Goal: Transaction & Acquisition: Download file/media

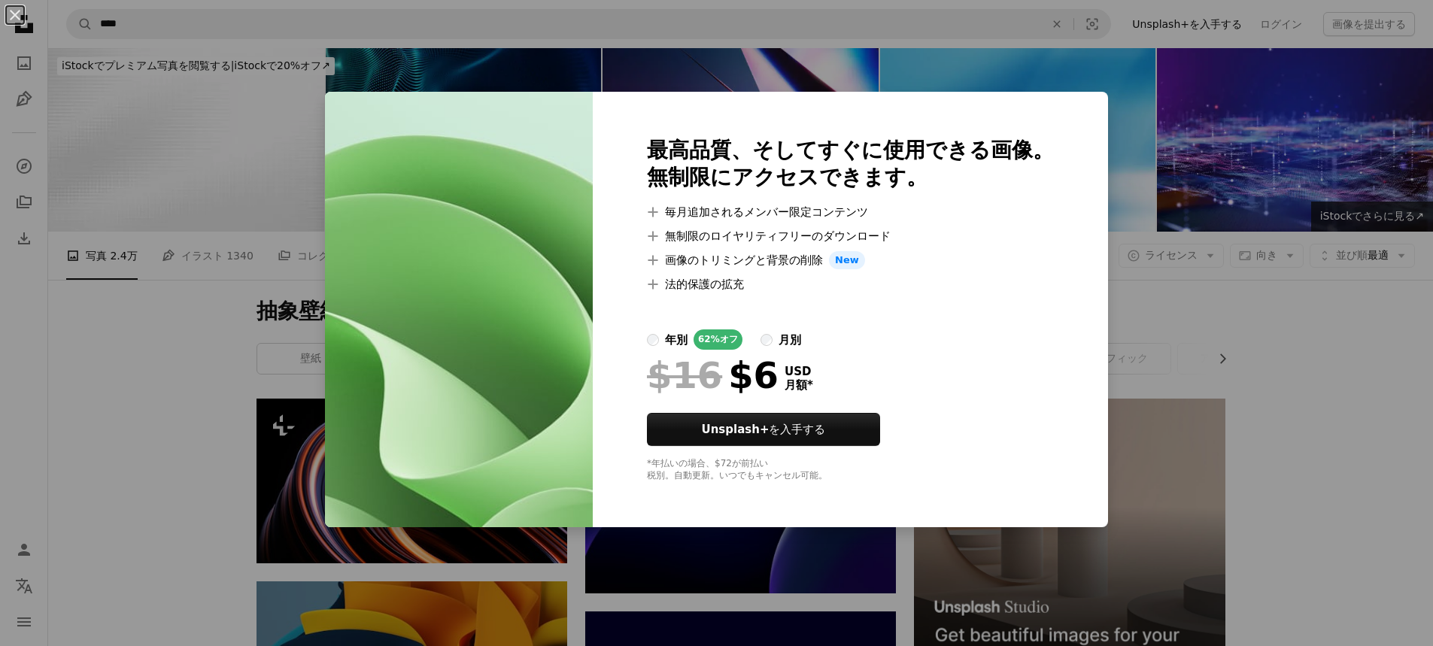
scroll to position [13805, 0]
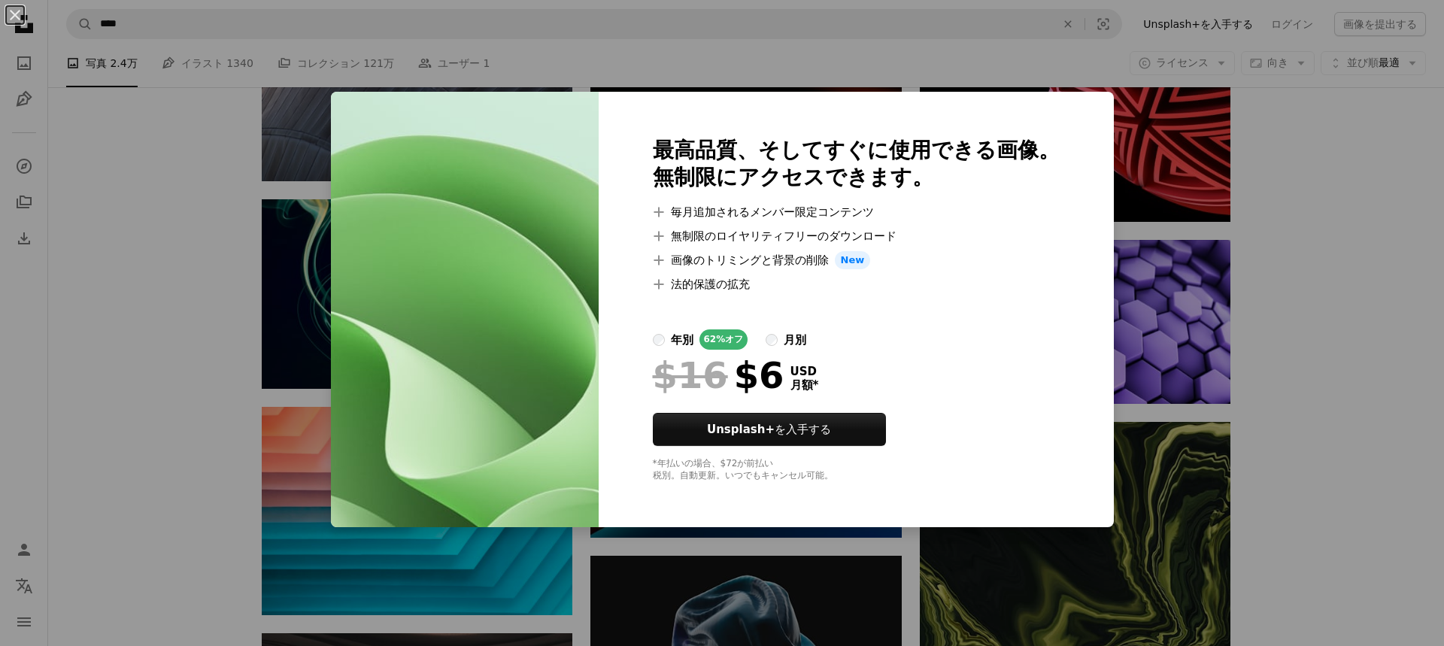
click at [1221, 366] on div "An X shape 最高品質、そしてすぐに使用できる画像。 無制限にアクセスできます。 A plus sign 毎月追加されるメンバー限定コンテンツ A p…" at bounding box center [722, 323] width 1444 height 646
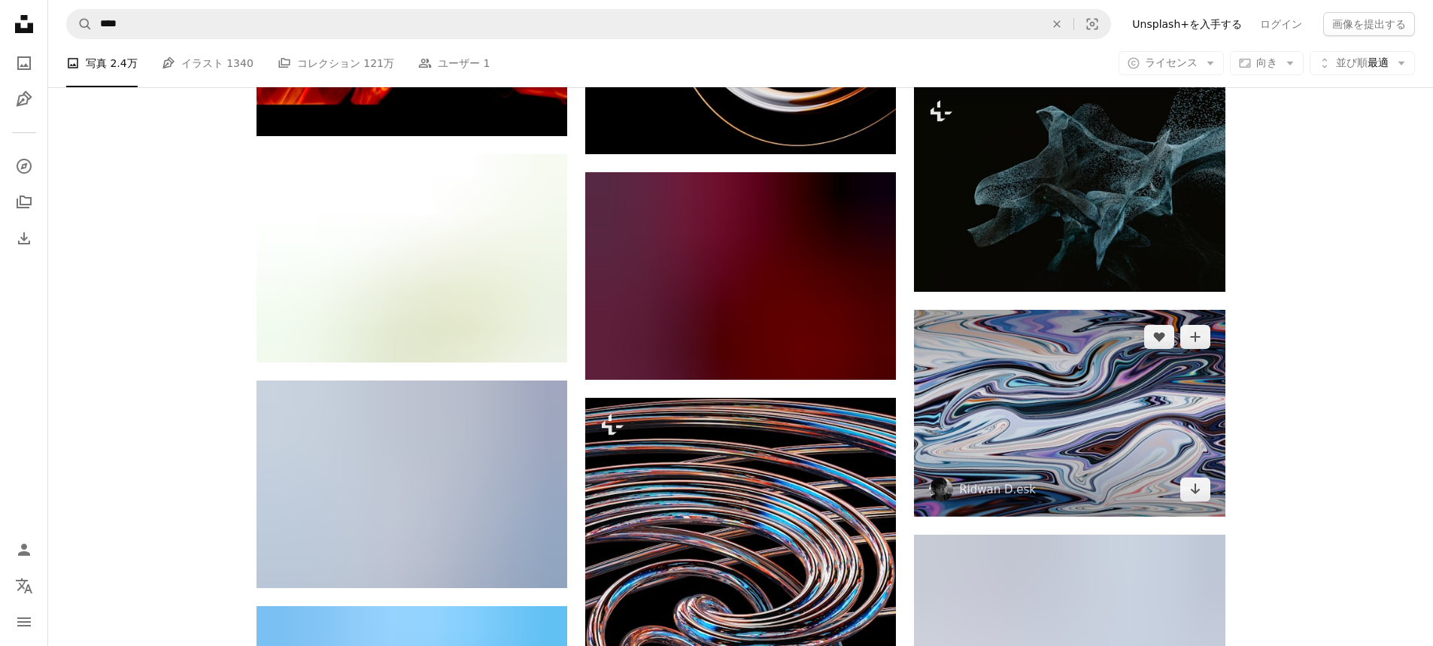
scroll to position [19897, 0]
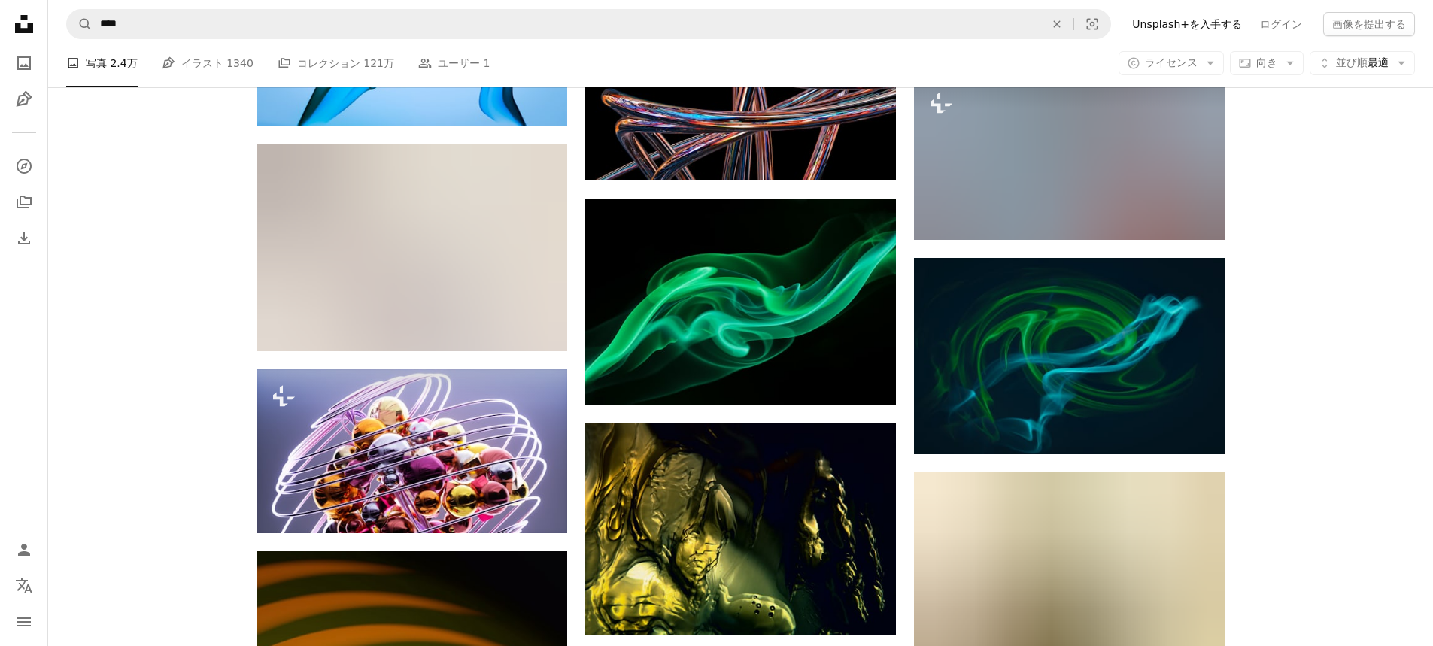
scroll to position [20573, 0]
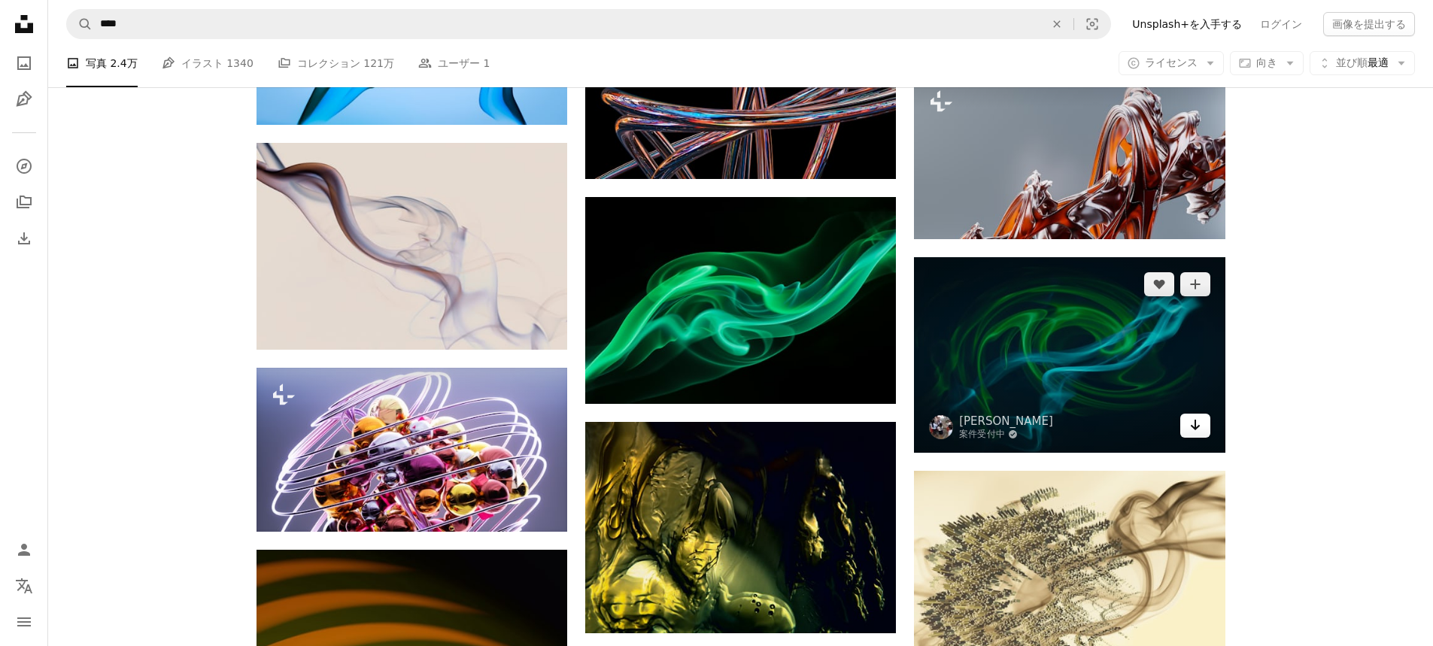
click at [1199, 426] on icon "Arrow pointing down" at bounding box center [1195, 425] width 12 height 18
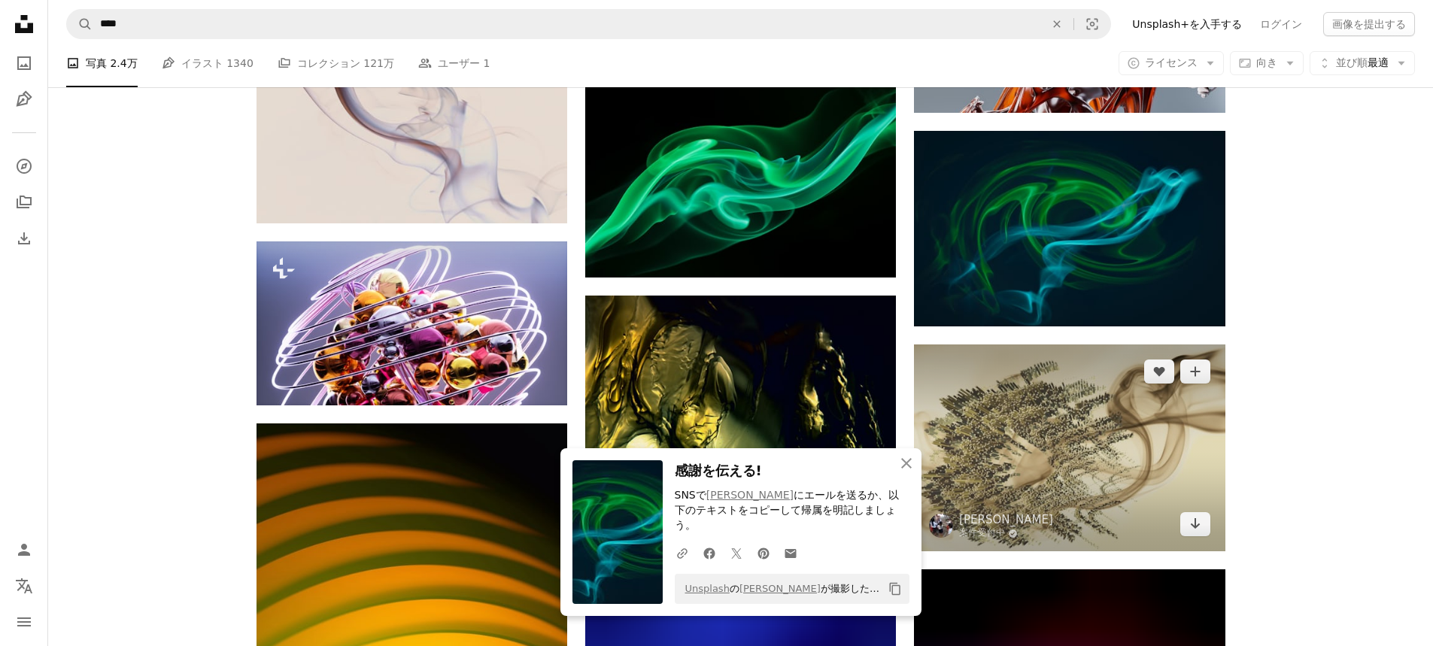
scroll to position [20724, 0]
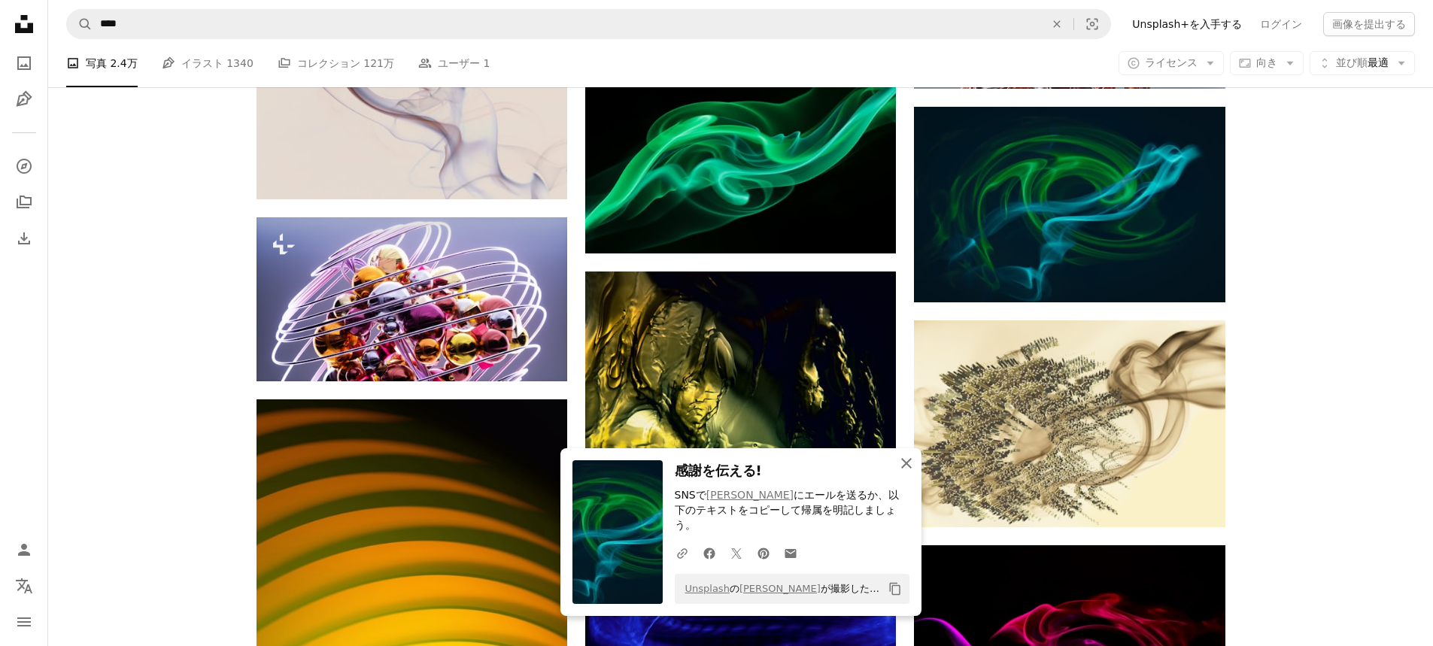
click at [908, 472] on icon "An X shape" at bounding box center [906, 463] width 18 height 18
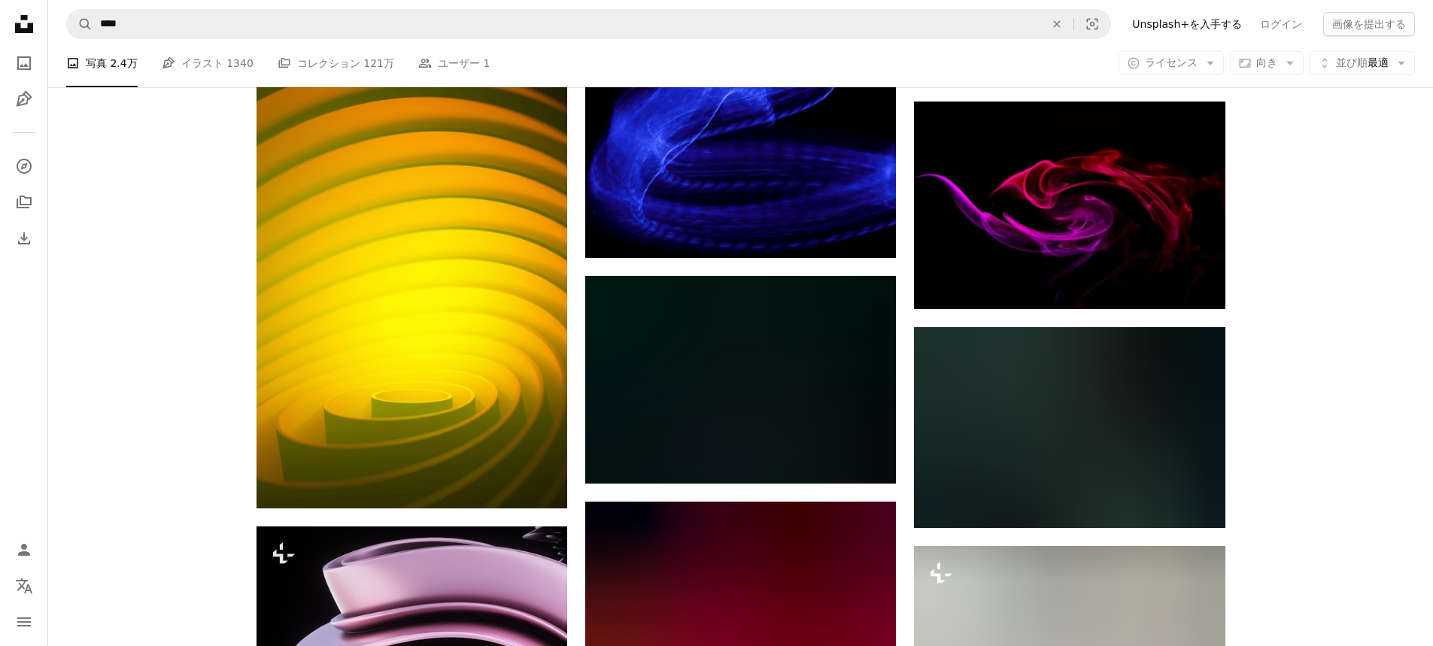
scroll to position [21175, 0]
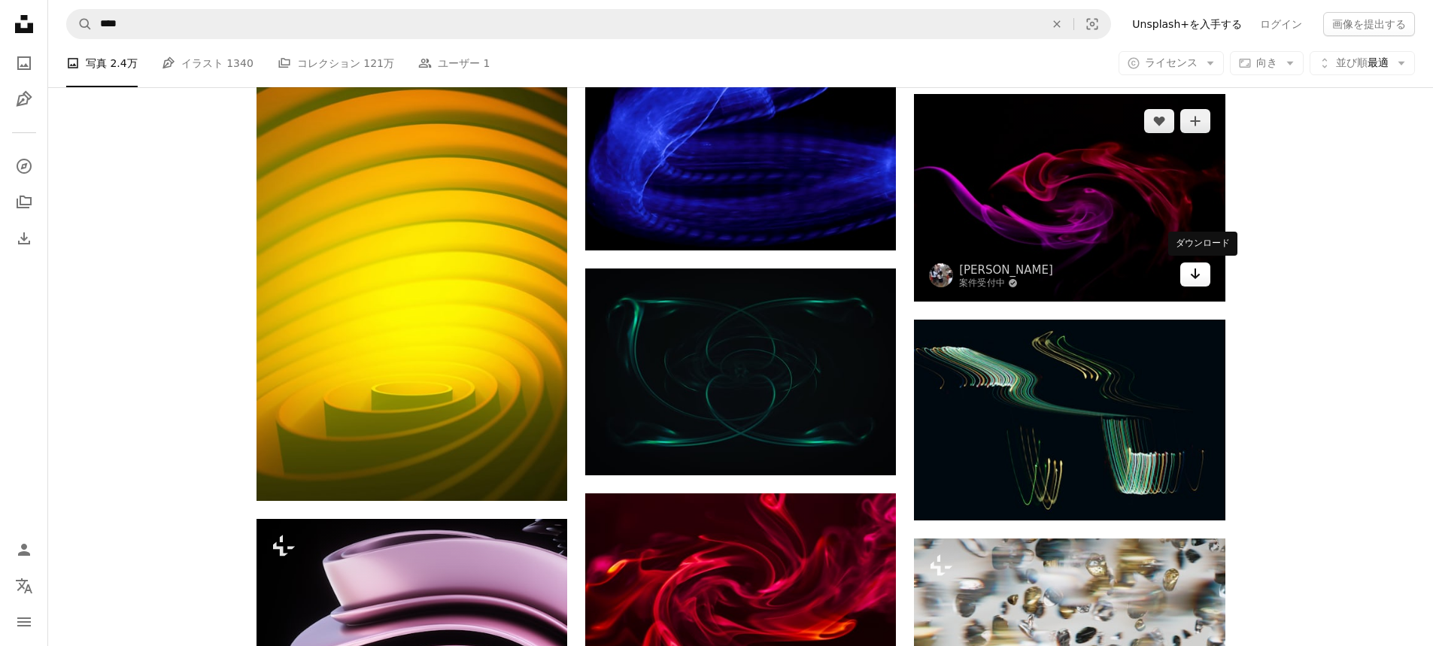
click at [1199, 273] on icon "Arrow pointing down" at bounding box center [1195, 274] width 12 height 18
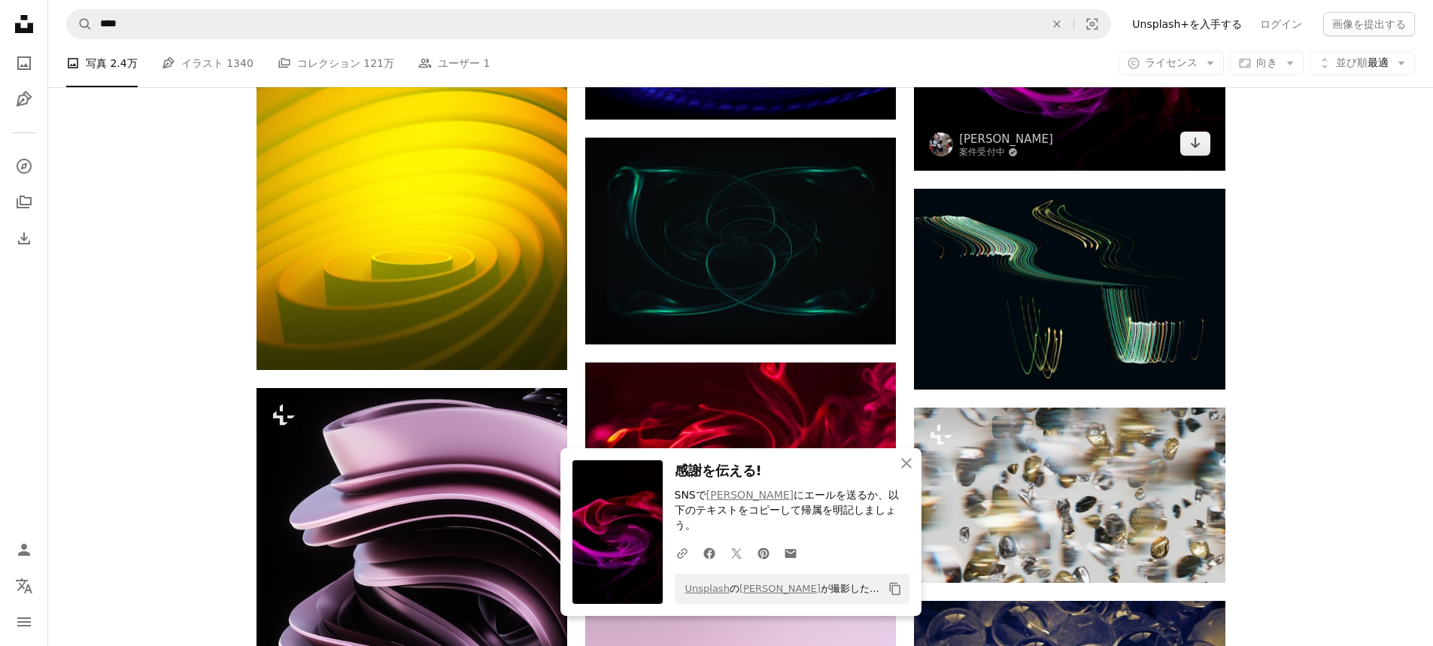
scroll to position [21325, 0]
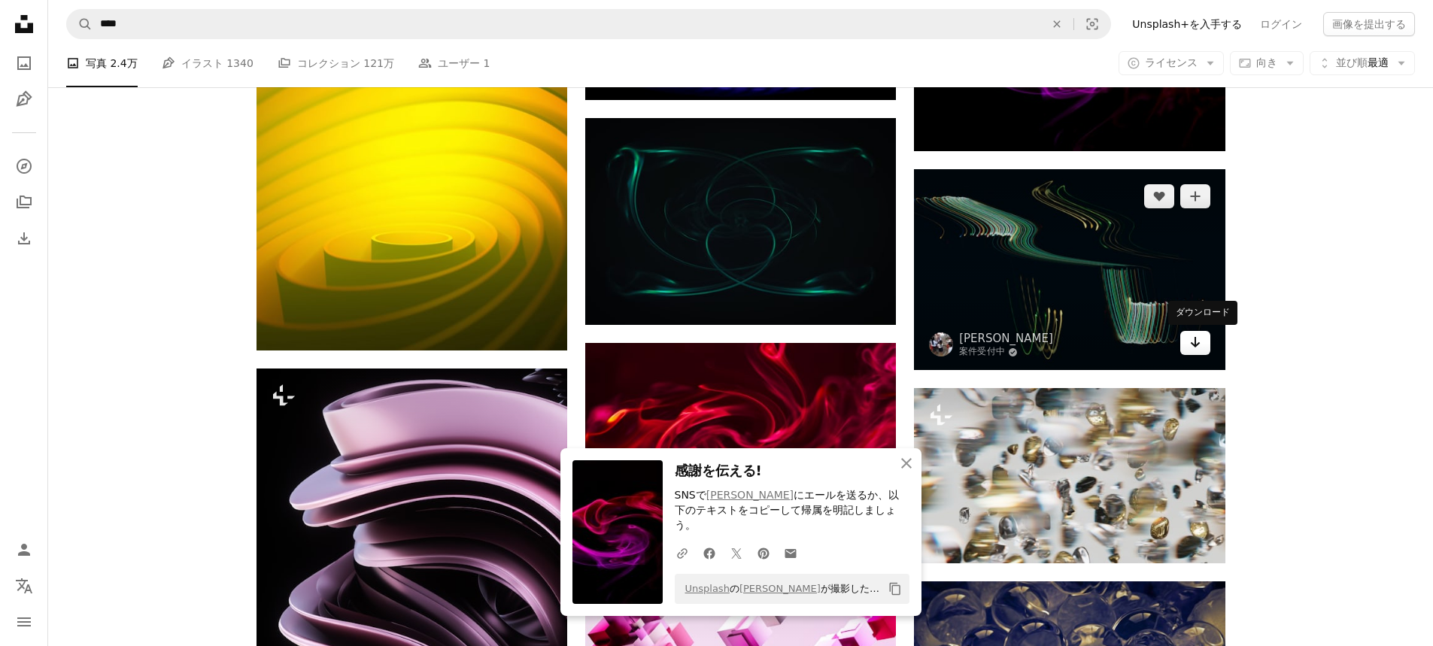
click at [1190, 347] on icon "Arrow pointing down" at bounding box center [1195, 342] width 12 height 18
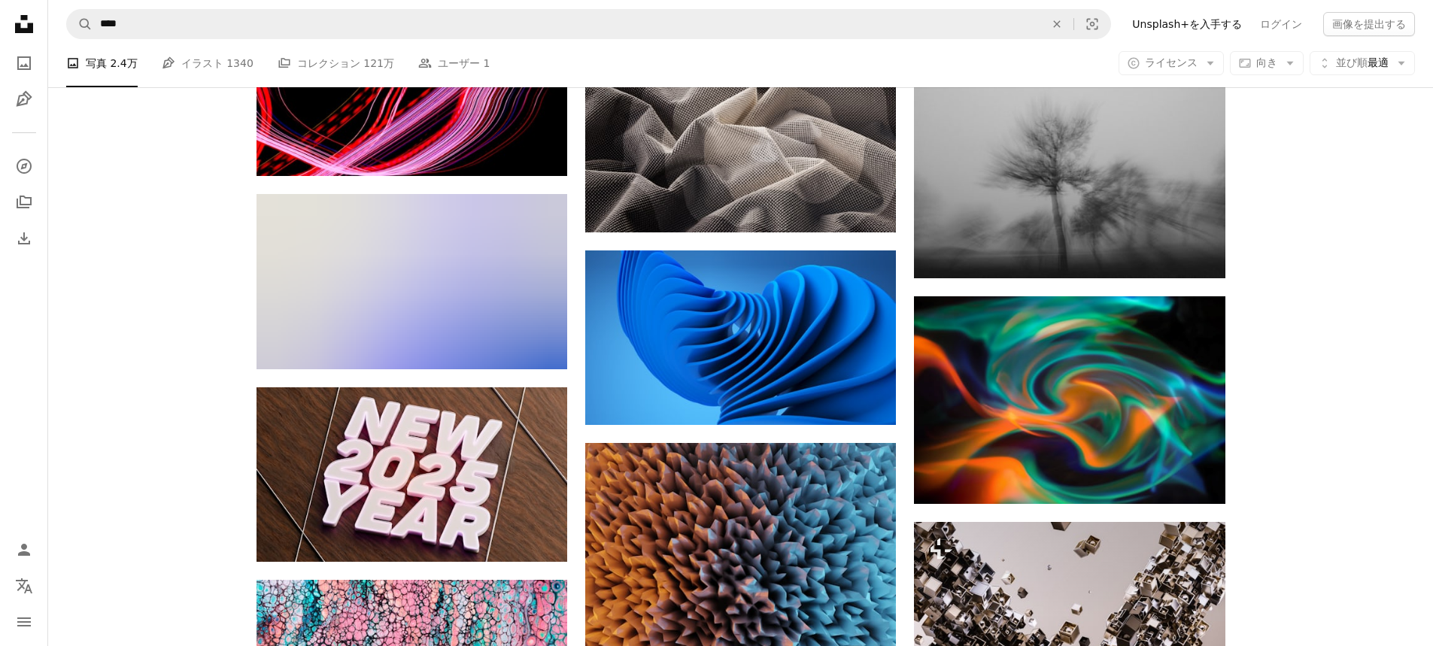
scroll to position [25462, 0]
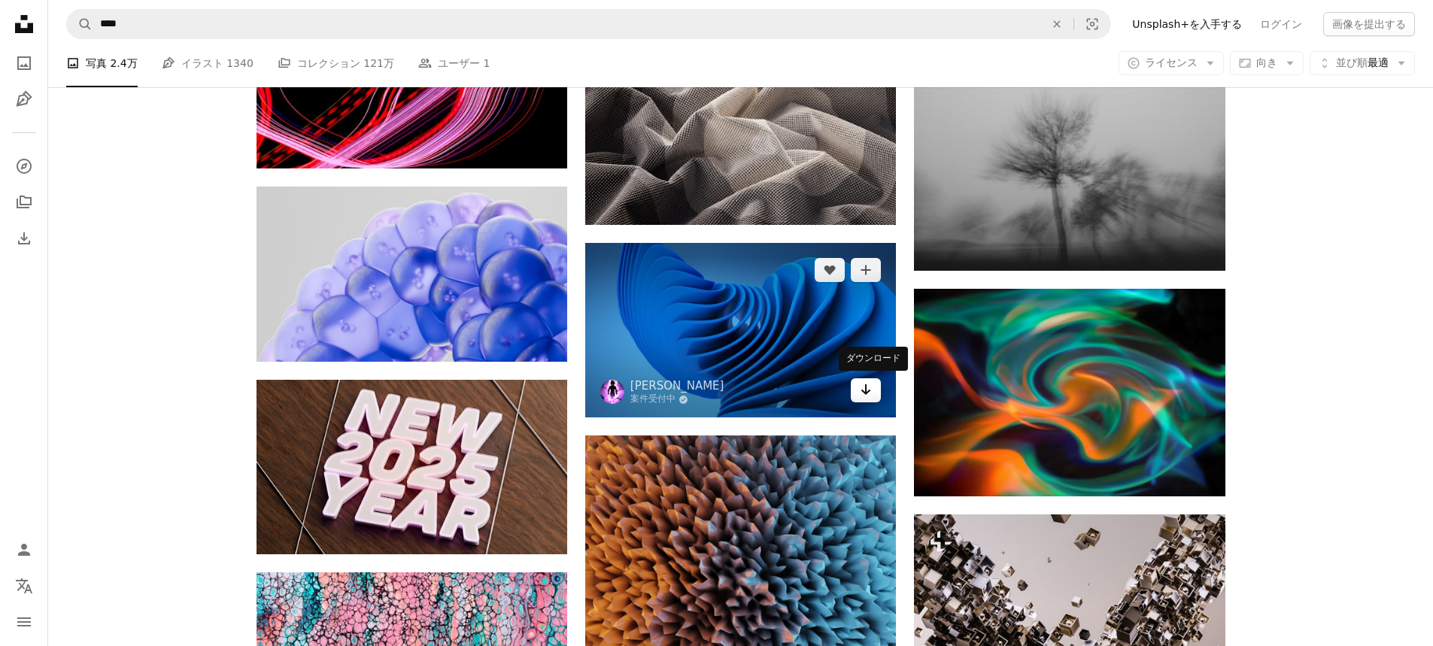
click at [867, 389] on icon "Arrow pointing down" at bounding box center [866, 390] width 12 height 18
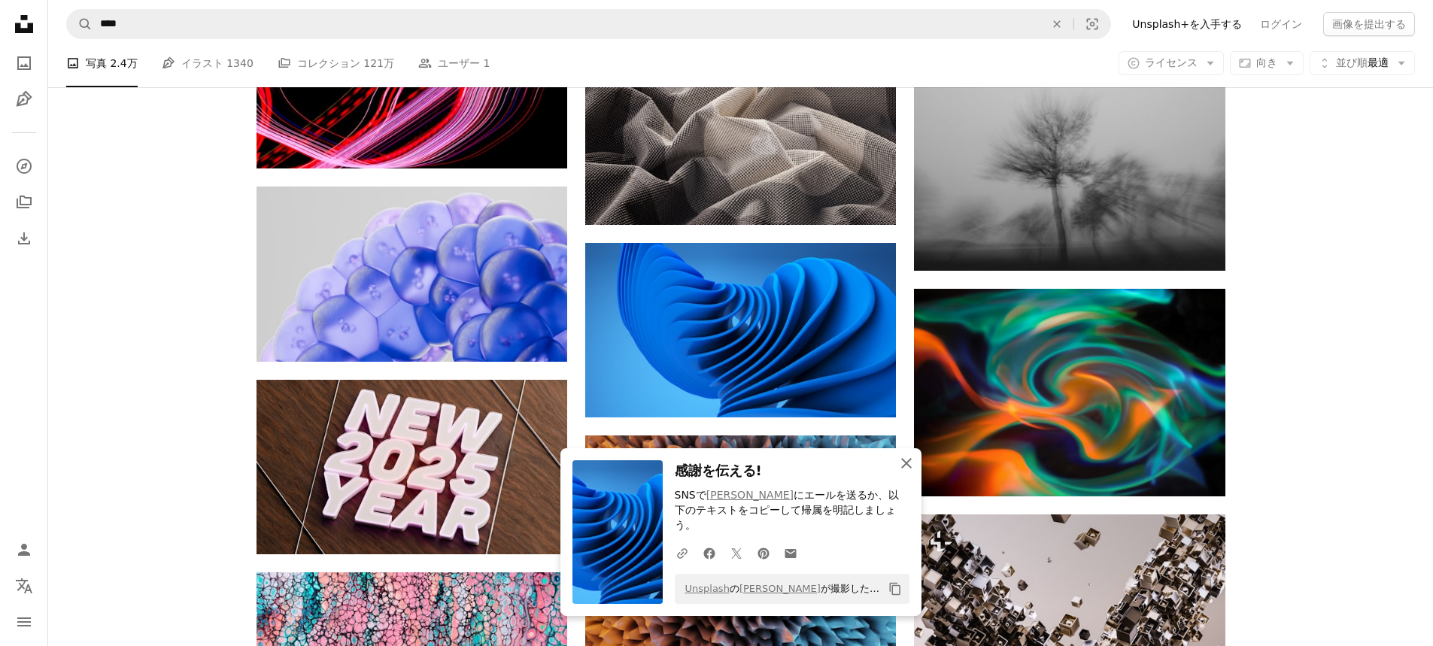
click at [904, 472] on icon "An X shape" at bounding box center [906, 463] width 18 height 18
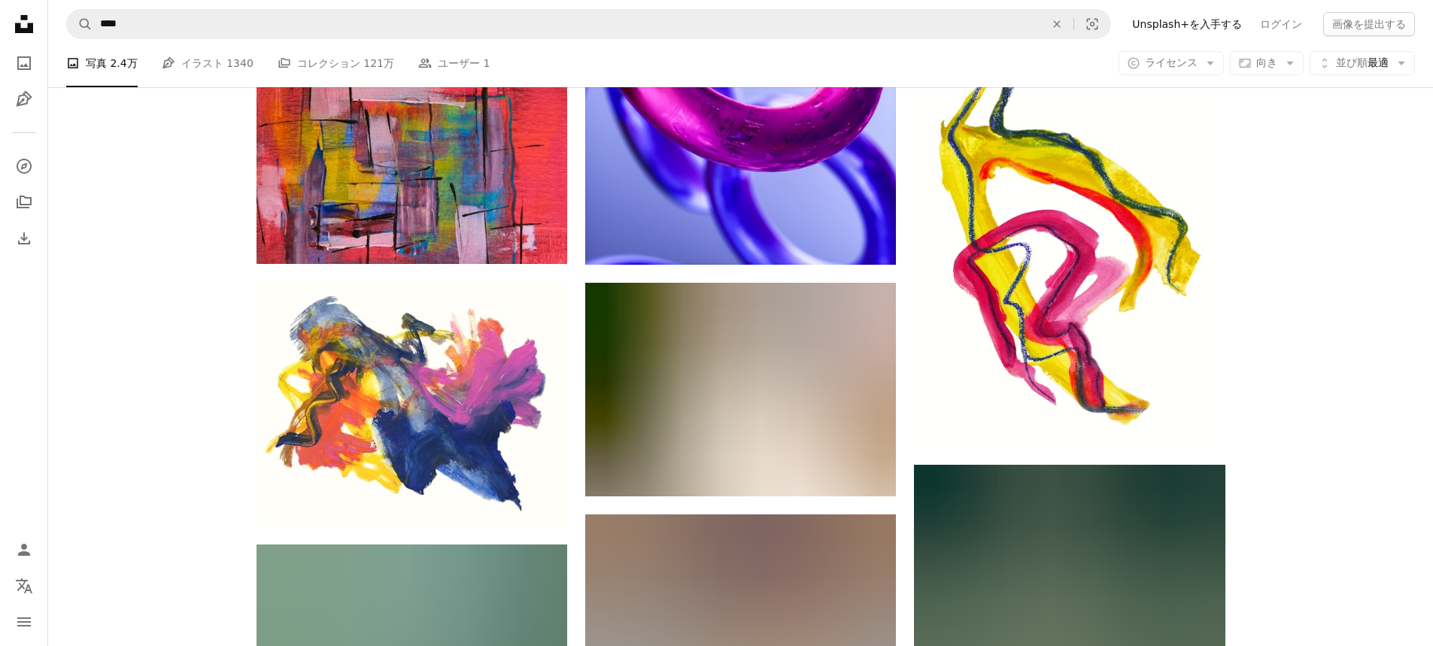
scroll to position [26515, 0]
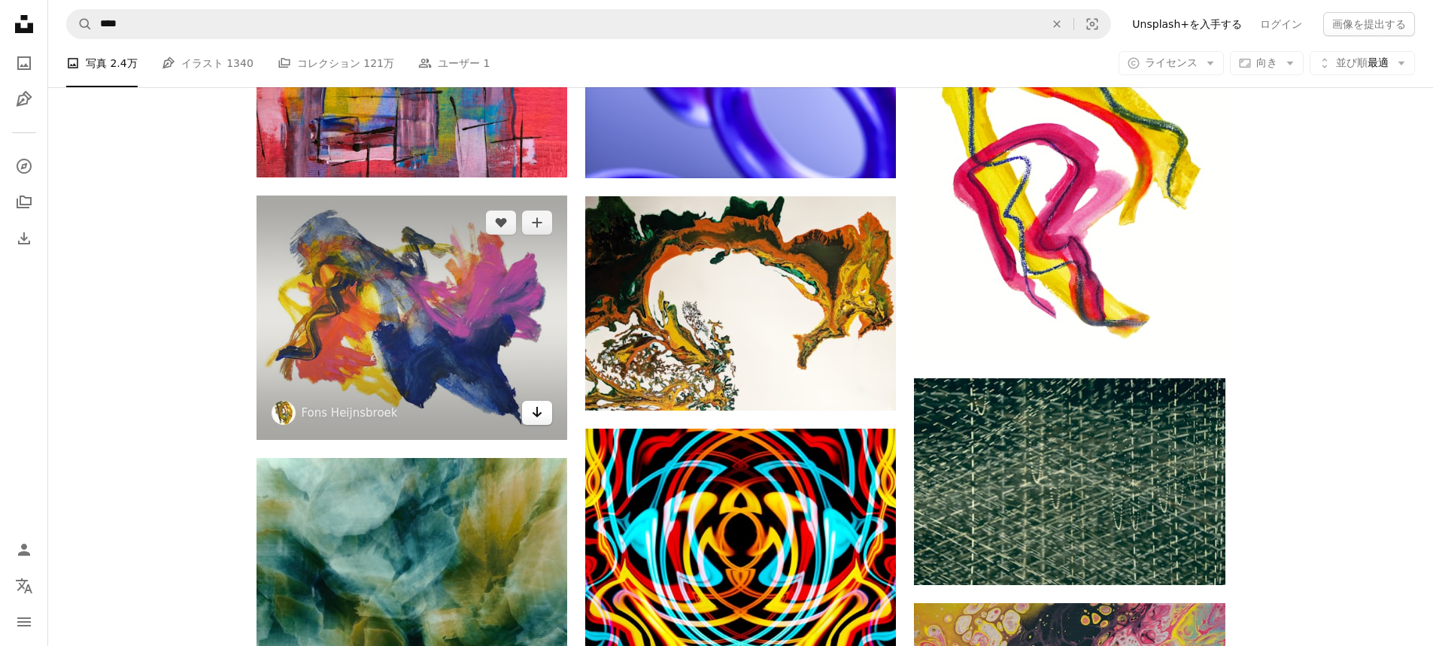
click at [537, 413] on icon "ダウンロード" at bounding box center [537, 412] width 10 height 11
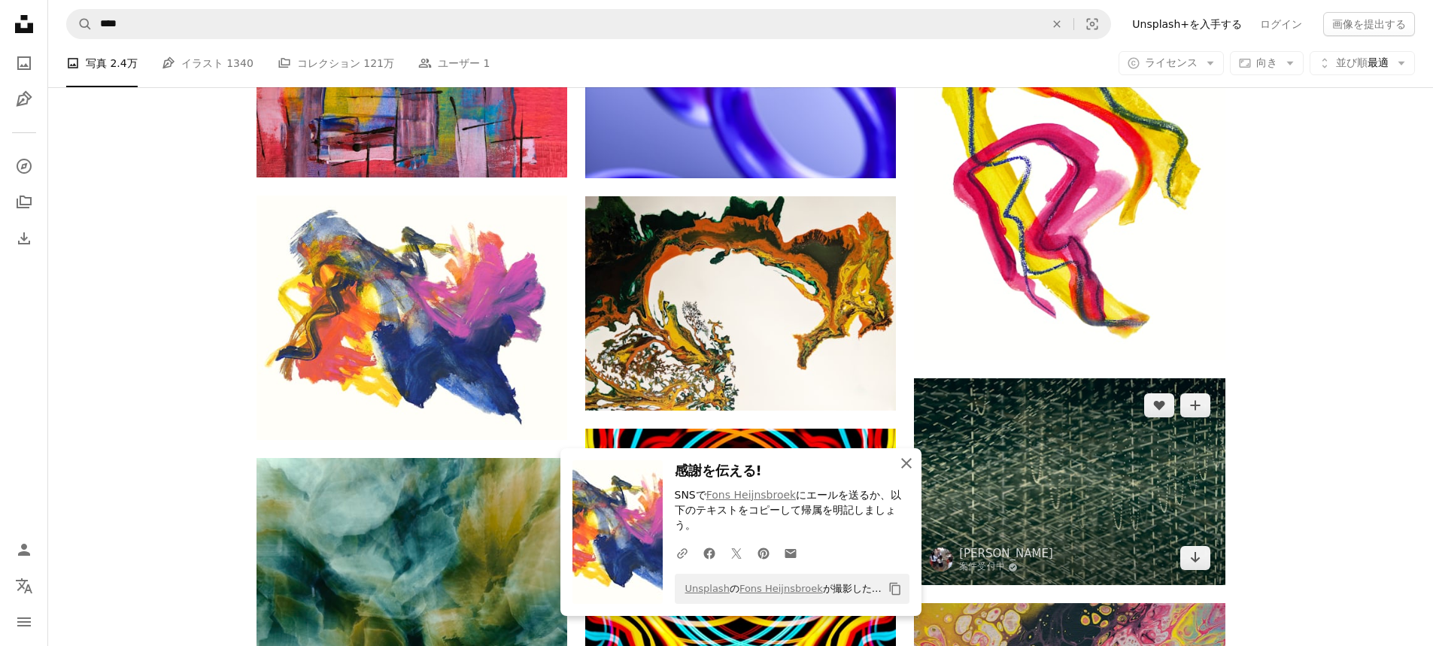
drag, startPoint x: 911, startPoint y: 476, endPoint x: 921, endPoint y: 474, distance: 10.8
click at [911, 472] on icon "An X shape" at bounding box center [906, 463] width 18 height 18
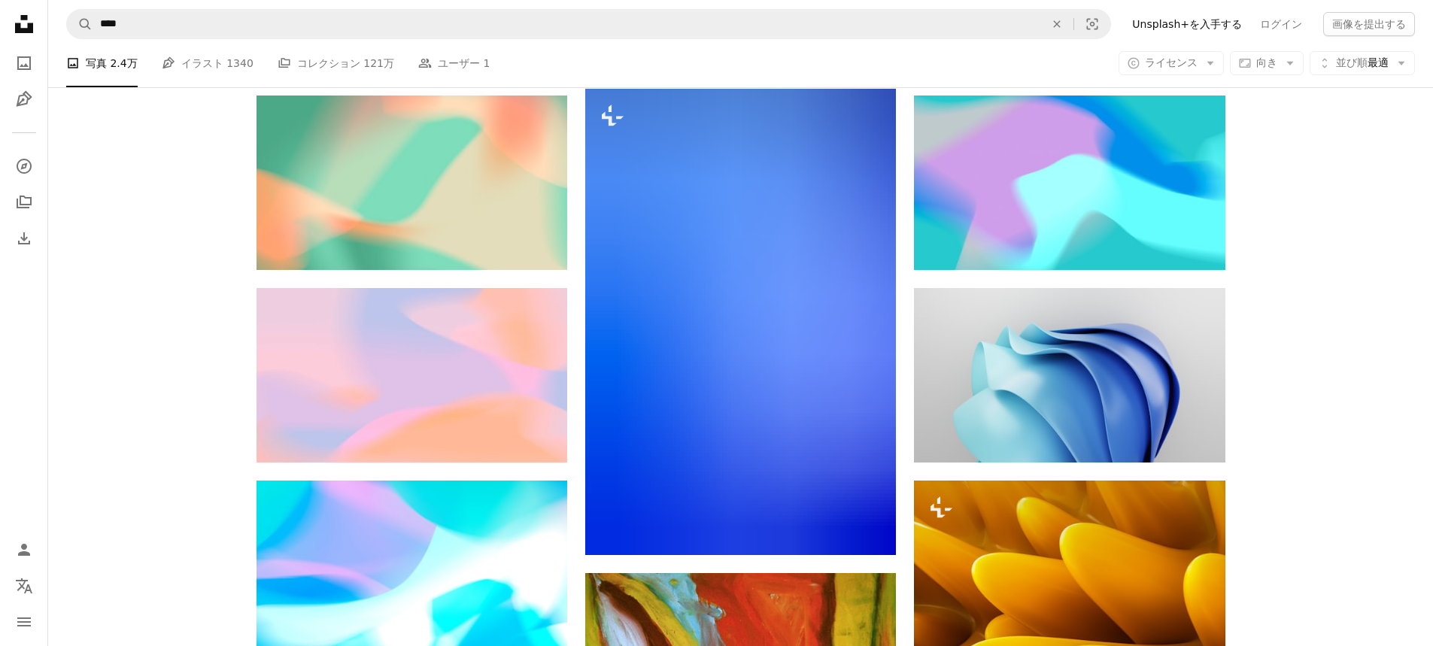
scroll to position [38473, 0]
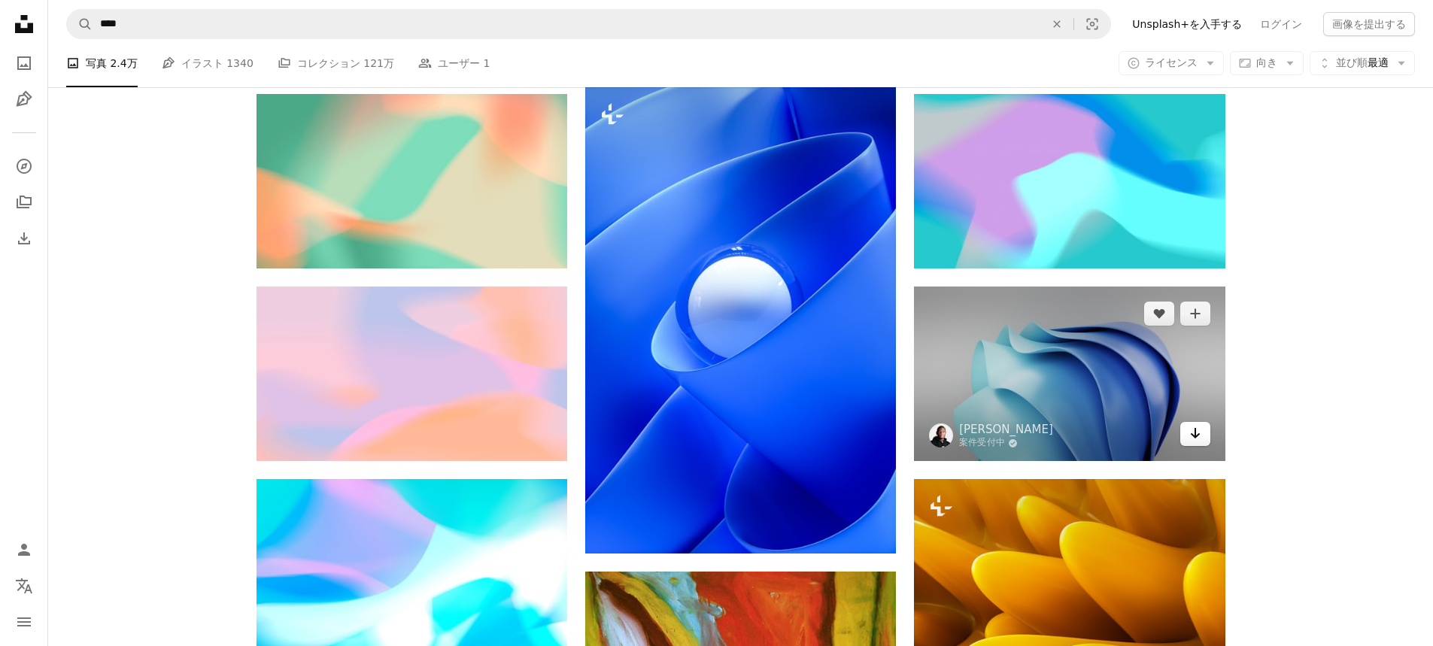
click at [1200, 437] on icon "Arrow pointing down" at bounding box center [1195, 433] width 12 height 18
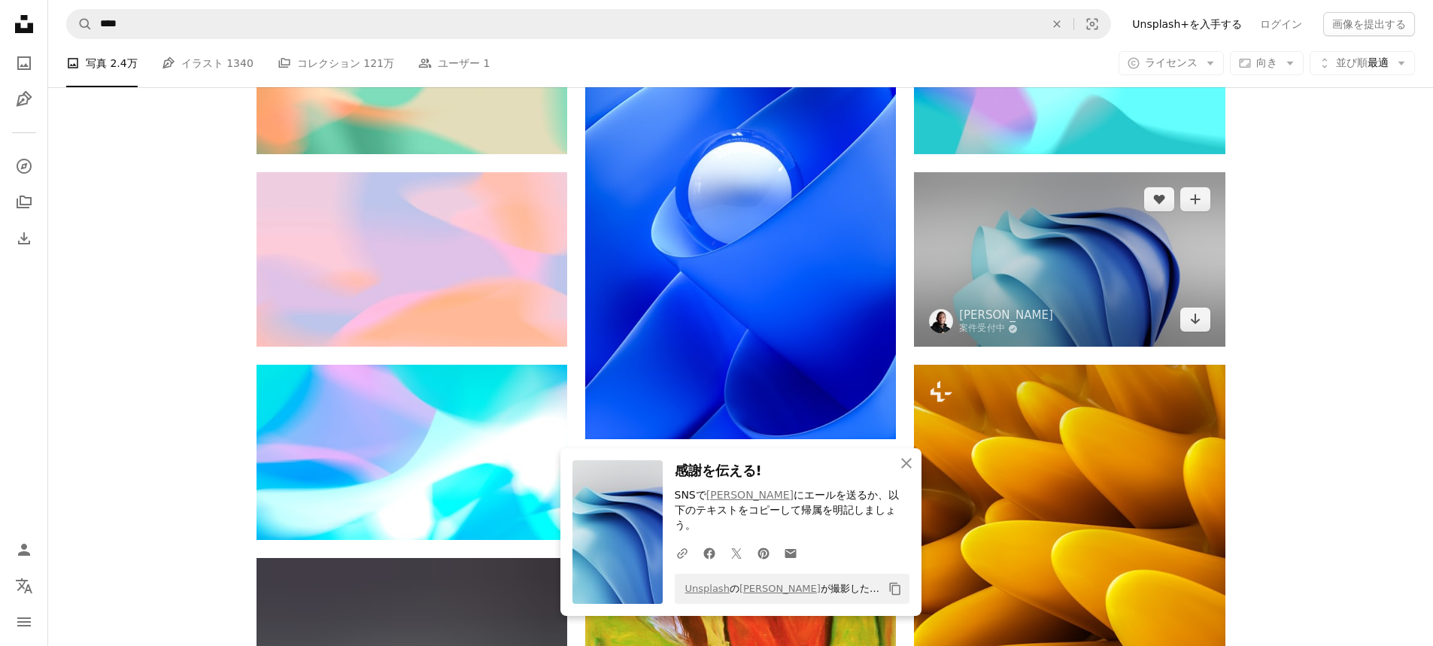
scroll to position [38773, 0]
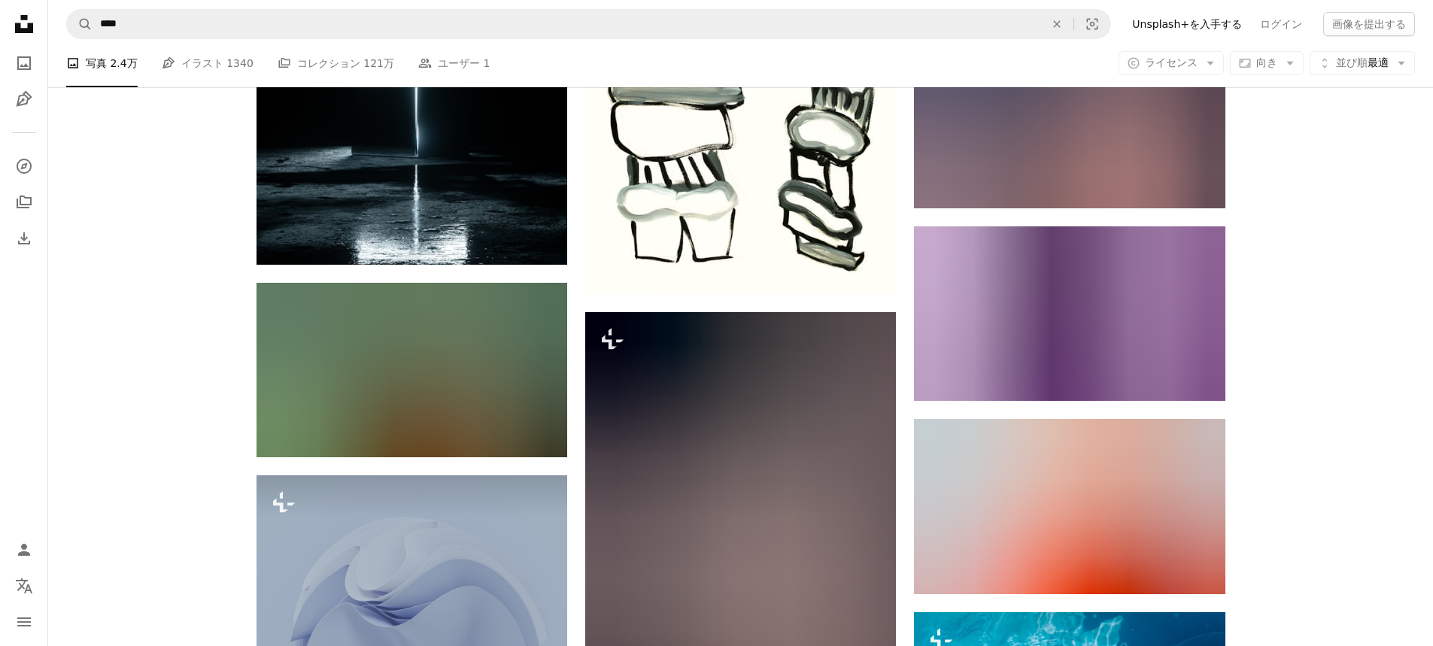
scroll to position [43436, 0]
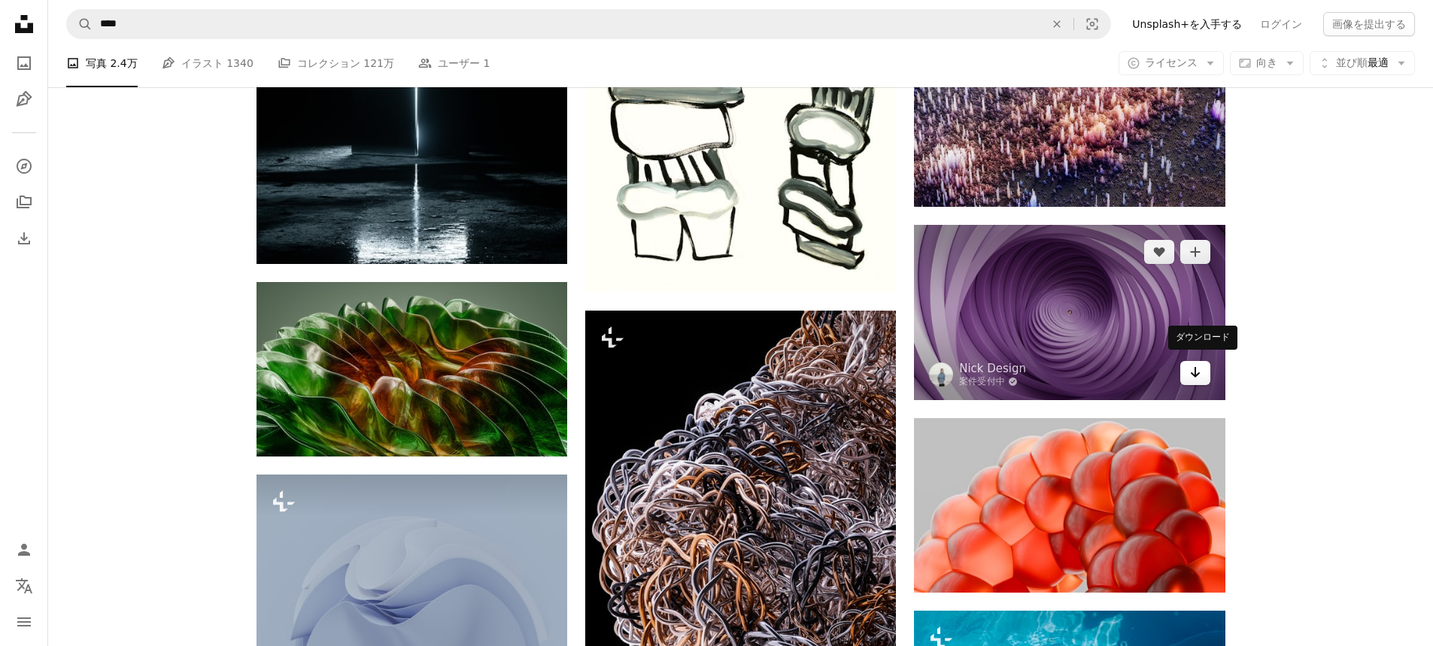
click at [1196, 363] on icon "Arrow pointing down" at bounding box center [1195, 372] width 12 height 18
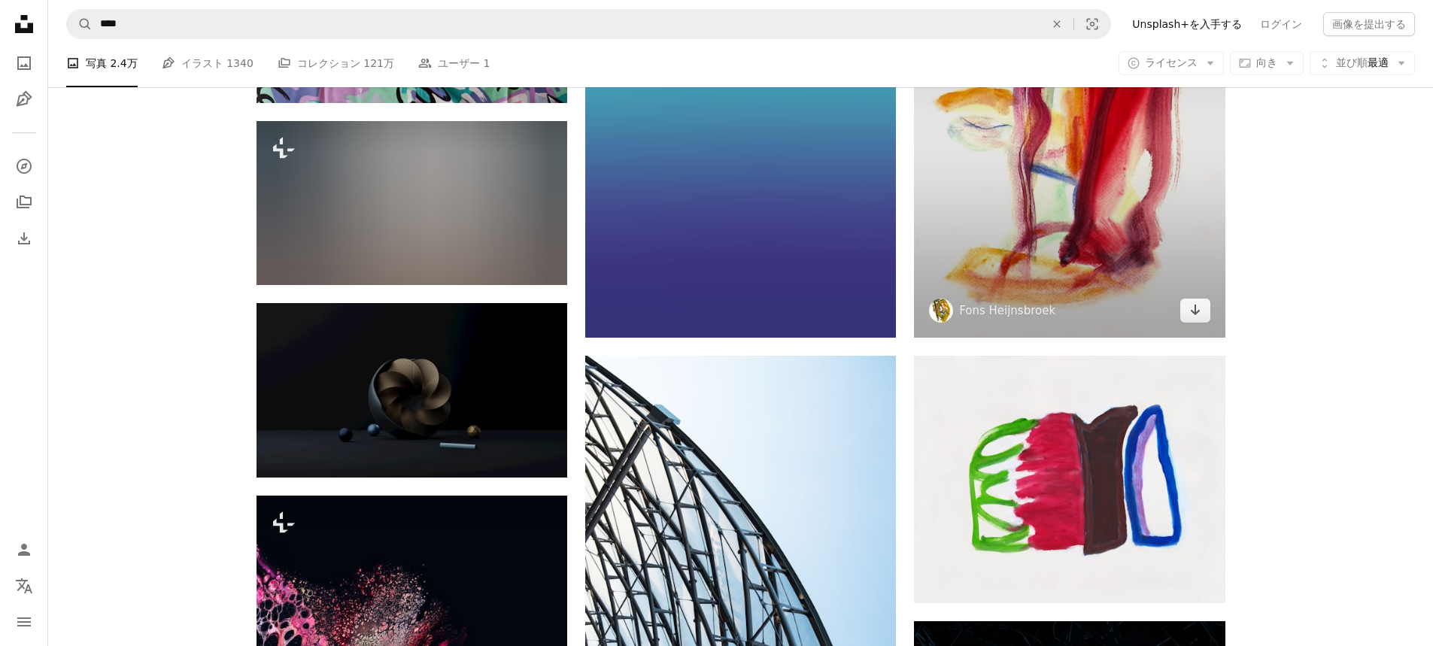
scroll to position [52461, 0]
